Goal: Information Seeking & Learning: Understand process/instructions

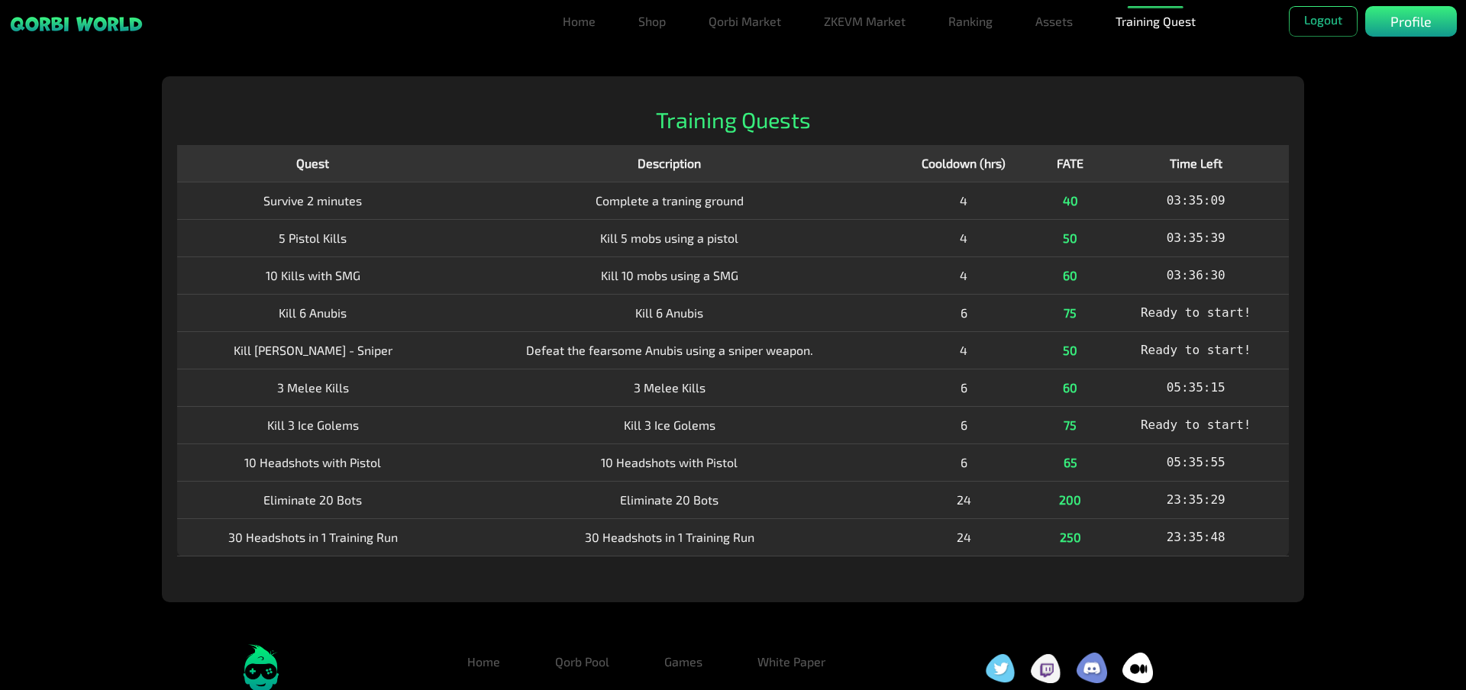
click at [747, 379] on td "3 Melee Kills" at bounding box center [668, 387] width 441 height 37
click at [863, 124] on h2 "Training Quests" at bounding box center [732, 120] width 1111 height 27
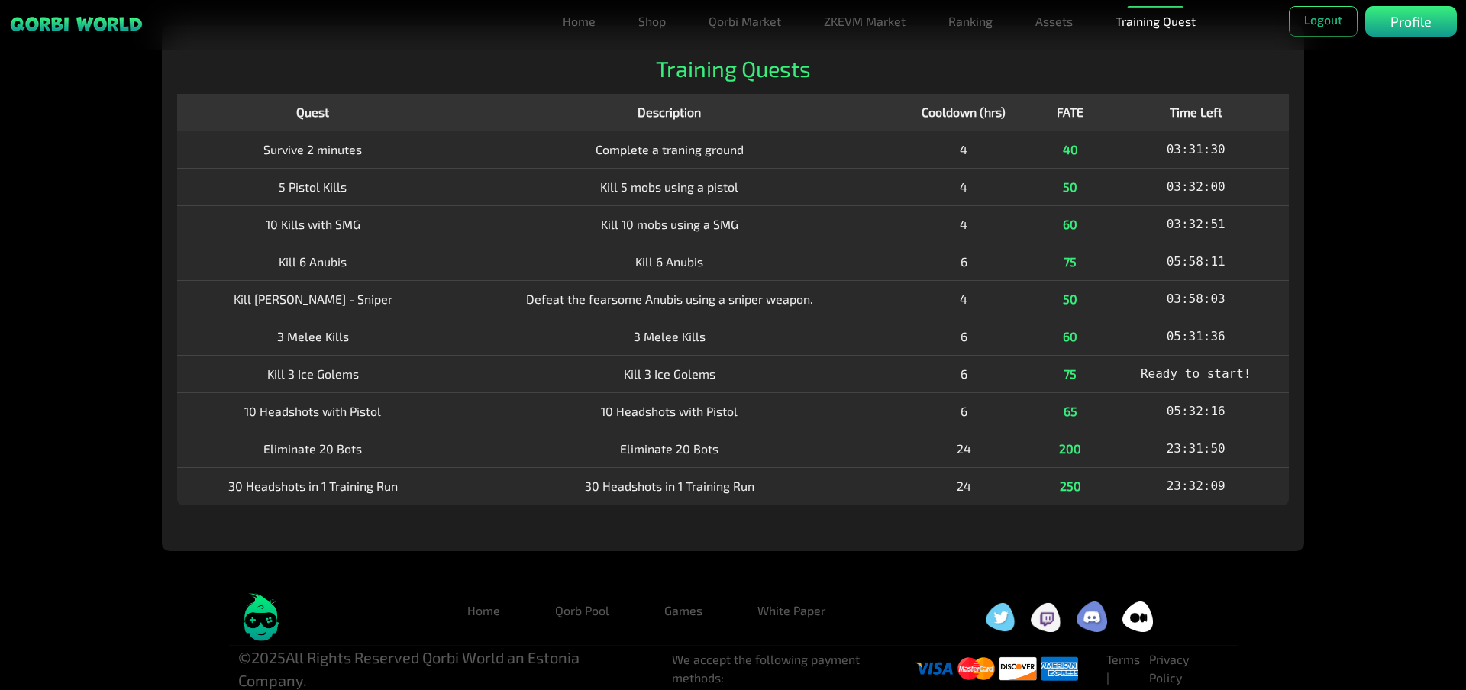
scroll to position [53, 0]
click at [892, 279] on td "Defeat the fearsome Anubis using a sniper weapon." at bounding box center [668, 298] width 447 height 38
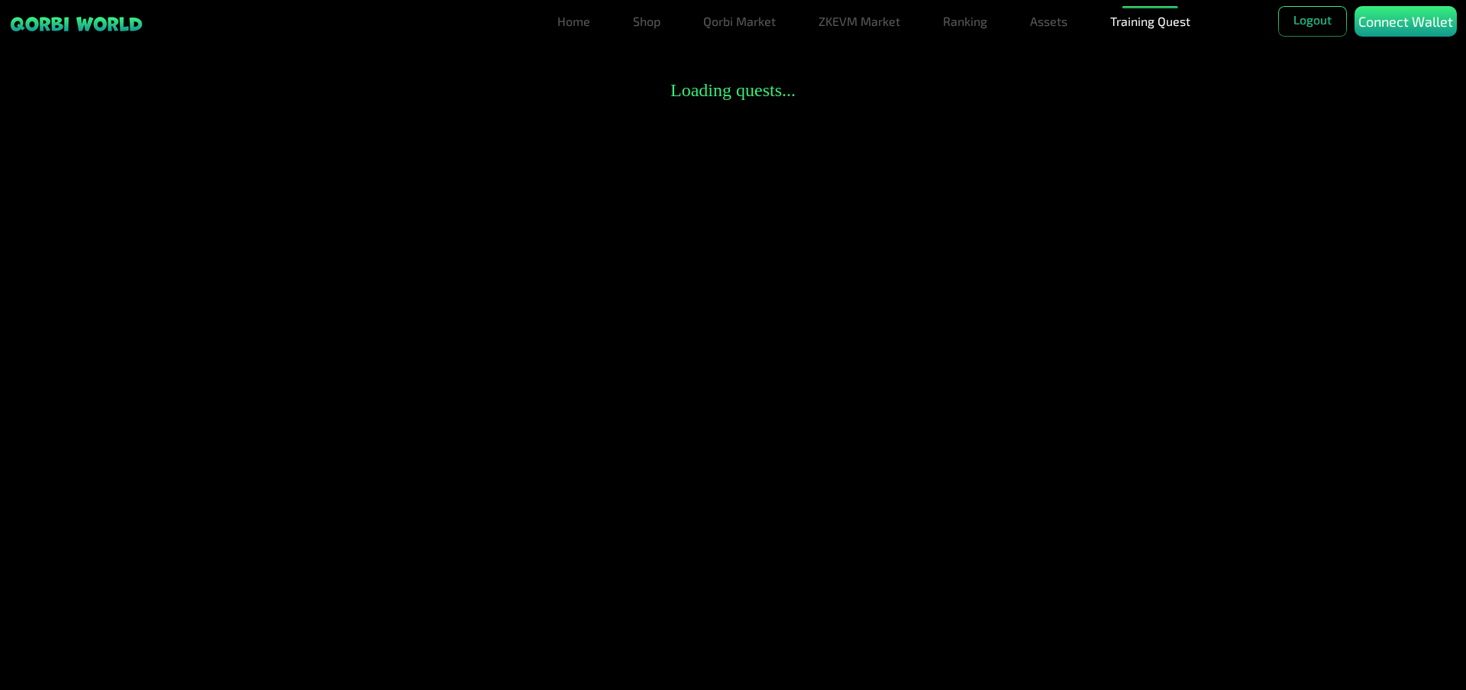
scroll to position [53, 0]
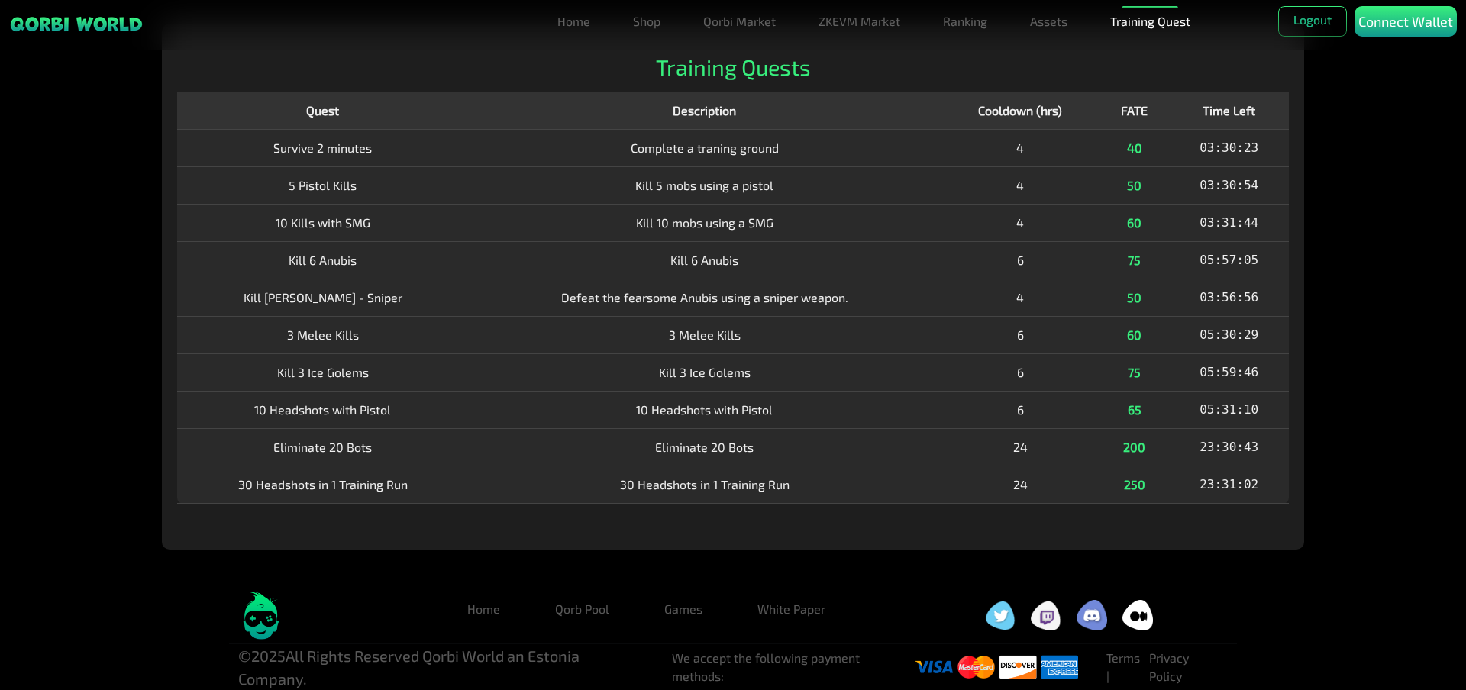
click at [761, 360] on td "Kill 3 Ice Golems" at bounding box center [704, 371] width 473 height 37
click at [547, 198] on td "Kill 5 mobs using a pistol" at bounding box center [704, 184] width 473 height 37
